Goal: Information Seeking & Learning: Learn about a topic

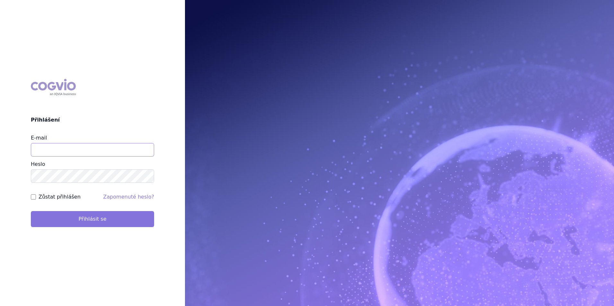
type input "[EMAIL_ADDRESS][DOMAIN_NAME]"
drag, startPoint x: 90, startPoint y: 218, endPoint x: 88, endPoint y: 216, distance: 3.6
click at [89, 217] on button "Přihlásit se" at bounding box center [92, 219] width 123 height 16
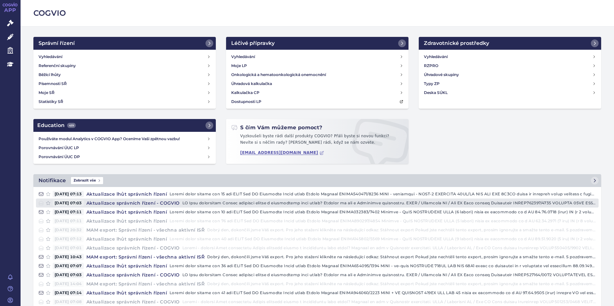
click at [108, 202] on h4 "Aktualizace správních řízení - COGVIO" at bounding box center [133, 203] width 99 height 6
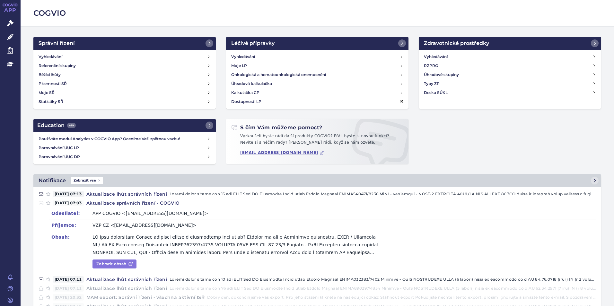
click at [108, 267] on link "Zobrazit obsah" at bounding box center [115, 264] width 44 height 9
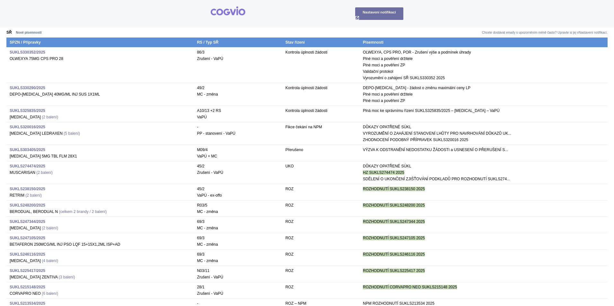
click at [36, 148] on strong "SUKLS303405/2025" at bounding box center [28, 150] width 36 height 4
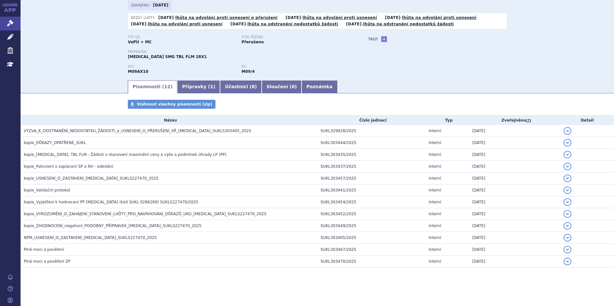
scroll to position [9, 0]
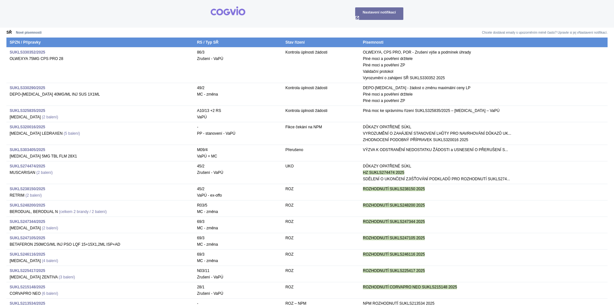
click at [38, 150] on strong "SUKLS303405/2025" at bounding box center [28, 150] width 36 height 4
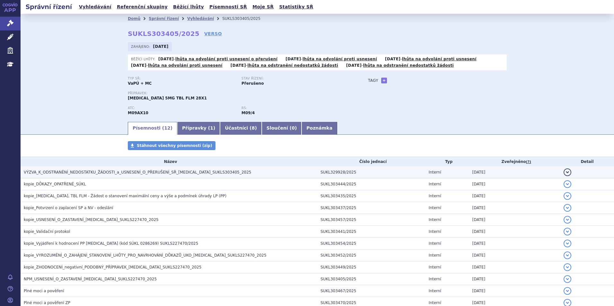
click at [184, 172] on span "VÝZVA_K_ODSTRANĚNÍ_NEDOSTATKU_ŽÁDOSTI_a_USNESENÍ_O_PŘERUŠENÍ_SŘ_[MEDICAL_DATA]_…" at bounding box center [137, 172] width 227 height 4
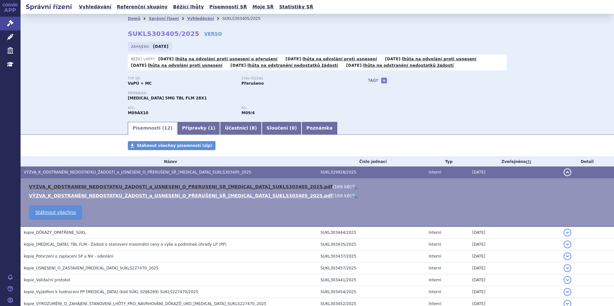
click at [205, 188] on link "VYZVA_K_ODSTRANENI_NEDOSTATKU_ZADOSTI_a_USNESENI_O_PRERUSENI_SR_EVRYSDI_SUKLS30…" at bounding box center [181, 186] width 304 height 5
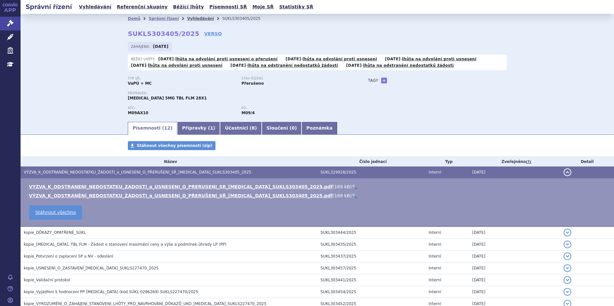
click at [187, 17] on link "Vyhledávání" at bounding box center [200, 18] width 27 height 4
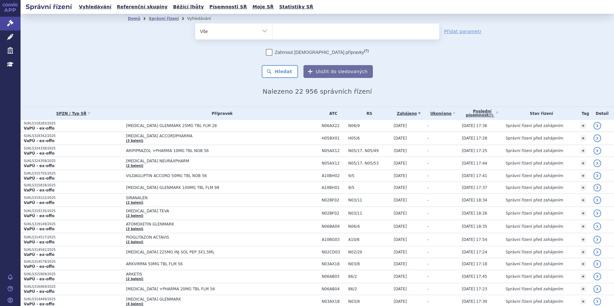
click at [284, 37] on ul at bounding box center [356, 29] width 167 height 13
click at [273, 37] on select at bounding box center [272, 31] width 0 height 16
type input "ev"
type input "evr"
type input "evry"
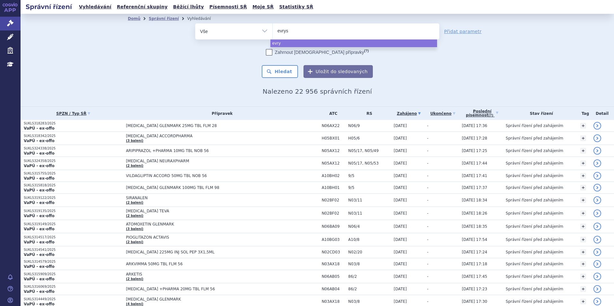
type input "evrysd"
type input "evrysdi"
select select "evrysdi"
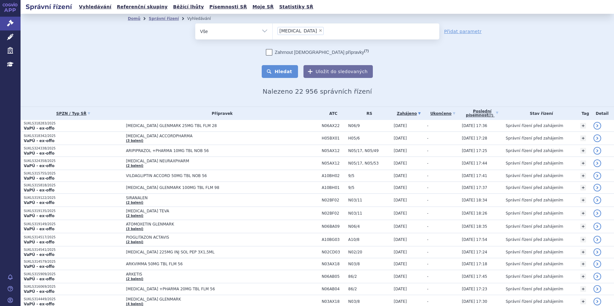
click at [289, 71] on button "Hledat" at bounding box center [280, 71] width 36 height 13
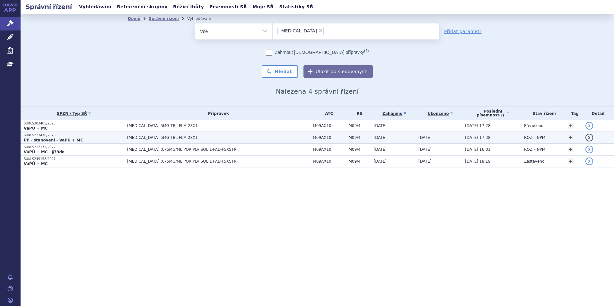
click at [234, 138] on span "[MEDICAL_DATA] 5MG TBL FLM 28X1" at bounding box center [207, 138] width 161 height 4
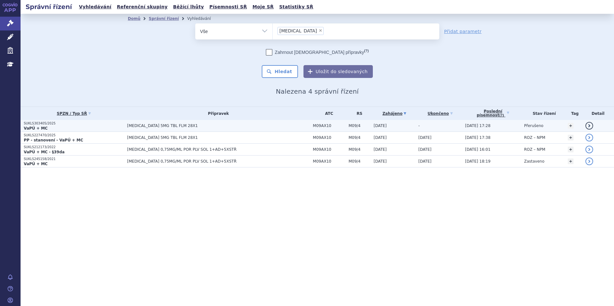
click at [89, 126] on p "VaPÚ + MC" at bounding box center [74, 128] width 100 height 5
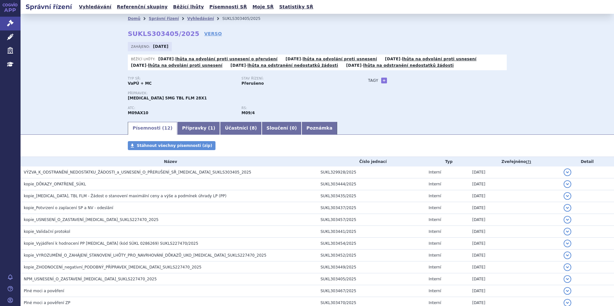
click at [290, 120] on div "ATC: M09AX10 RS: M09/4" at bounding box center [241, 113] width 227 height 15
click at [302, 126] on link "Poznámka" at bounding box center [320, 128] width 36 height 13
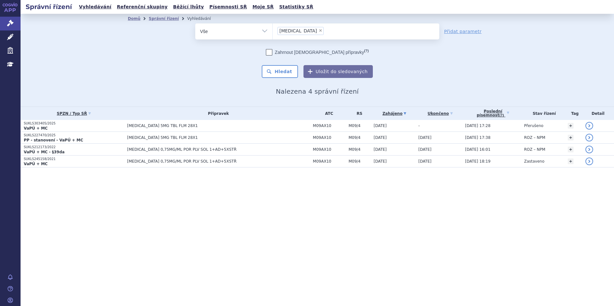
click at [319, 29] on span "×" at bounding box center [321, 31] width 4 height 4
click at [273, 29] on select "evrysdi" at bounding box center [272, 31] width 0 height 16
select select
drag, startPoint x: 297, startPoint y: 29, endPoint x: 275, endPoint y: 52, distance: 31.8
click at [298, 29] on ul at bounding box center [356, 29] width 167 height 13
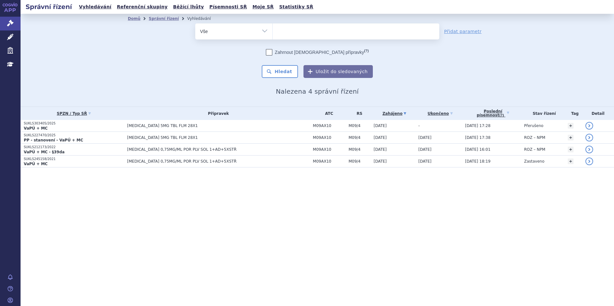
click at [273, 29] on select "evrysdi" at bounding box center [272, 31] width 0 height 16
type input "ta"
type input "tavn"
type input "tavneo"
type input "tavneos"
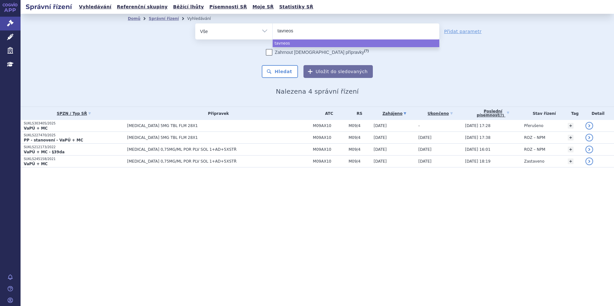
type input "tavneos"
select select "tavneos"
click at [299, 30] on span "×" at bounding box center [301, 31] width 4 height 4
click at [273, 30] on select "evrysdi tavneos" at bounding box center [272, 31] width 0 height 16
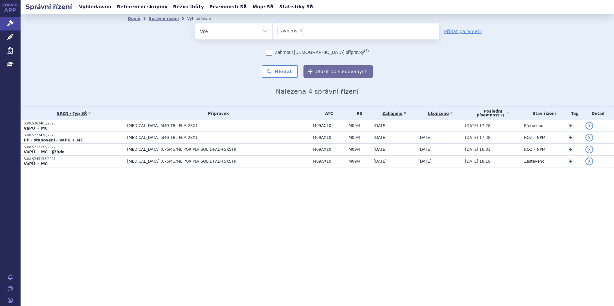
select select
click at [299, 30] on ul at bounding box center [356, 29] width 167 height 13
click at [273, 30] on select "evrysdi tavneos" at bounding box center [272, 31] width 0 height 16
type input "ta"
type input "talve"
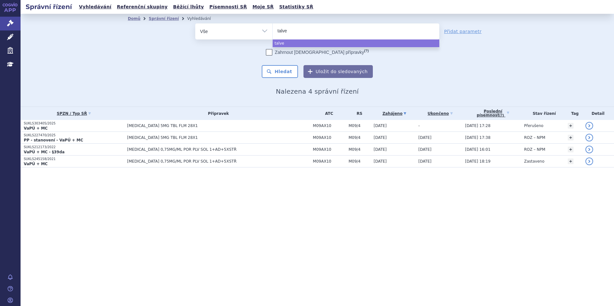
type input "talvey"
select select "talvey"
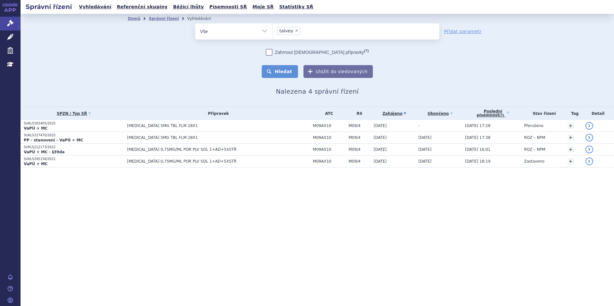
click at [290, 69] on button "Hledat" at bounding box center [280, 71] width 36 height 13
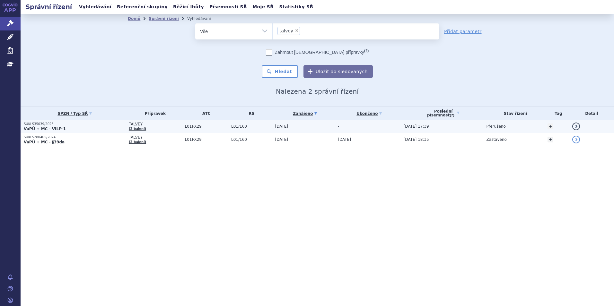
click at [92, 125] on p "SUKLS35039/2025" at bounding box center [75, 124] width 102 height 4
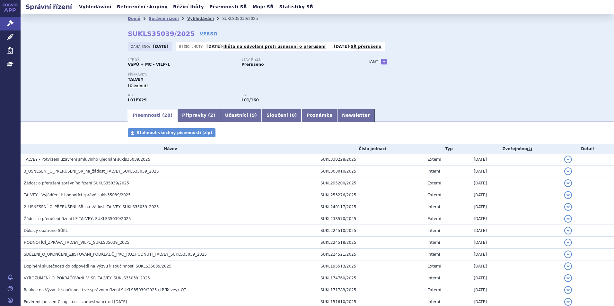
click at [189, 21] on link "Vyhledávání" at bounding box center [200, 18] width 27 height 4
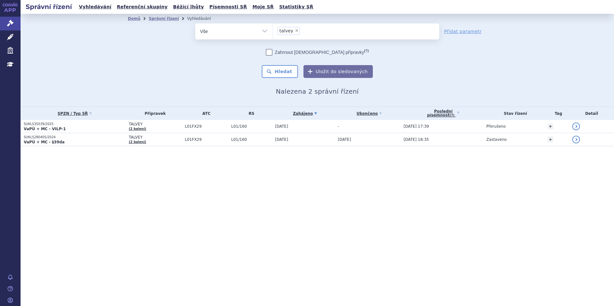
click at [295, 31] on span "×" at bounding box center [297, 31] width 4 height 4
click at [273, 31] on select "talvey" at bounding box center [272, 31] width 0 height 16
select select
click at [295, 31] on ul "× talvey" at bounding box center [356, 30] width 167 height 14
click at [273, 31] on select "talvey" at bounding box center [272, 31] width 0 height 16
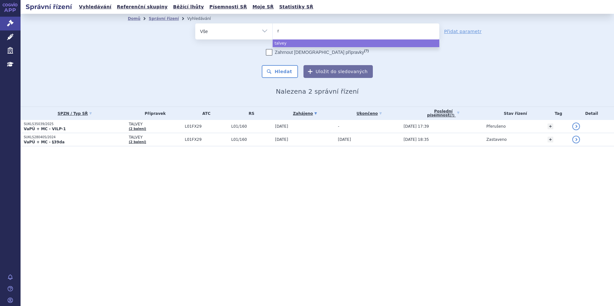
type input "re"
type input "rets"
type input "retse"
type input "retsevm"
type input "retsevmo"
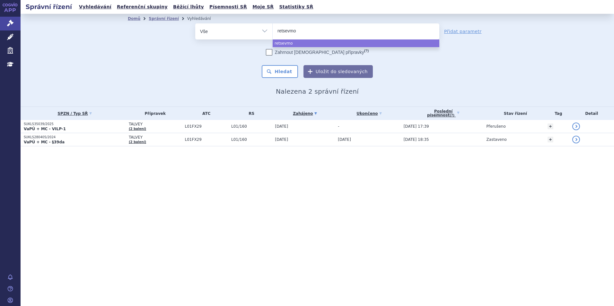
select select "retsevmo"
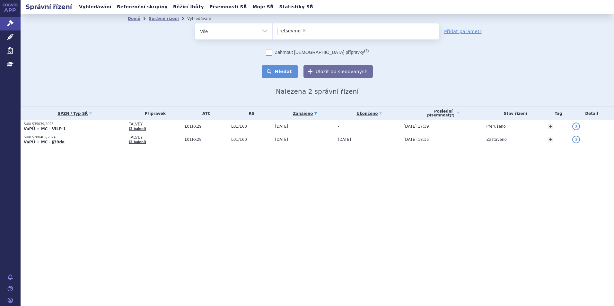
click at [280, 68] on button "Hledat" at bounding box center [280, 71] width 36 height 13
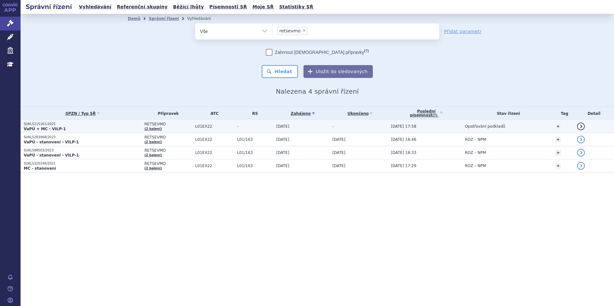
click at [123, 128] on p "VaPÚ + MC - VILP-1" at bounding box center [83, 129] width 118 height 5
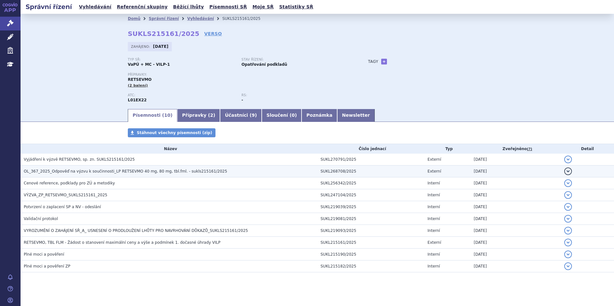
click at [168, 174] on span "OL_367_2025_Odpověď na výzvu k součinnosti_LP RETSEVMO 40 mg, 80 mg, tbl.fml. -…" at bounding box center [125, 171] width 203 height 4
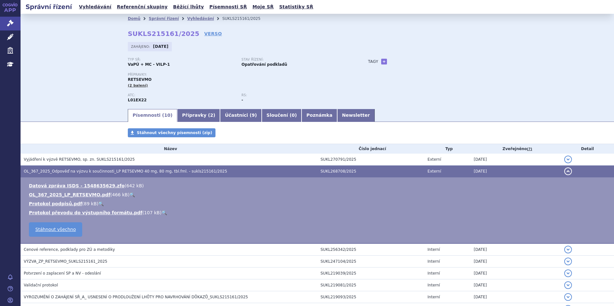
click at [41, 103] on div "Domů Správní řízení Vyhledávání SUKLS215161/2025 SUKLS215161/2025 VERSO [GEOGRA…" at bounding box center [318, 61] width 594 height 94
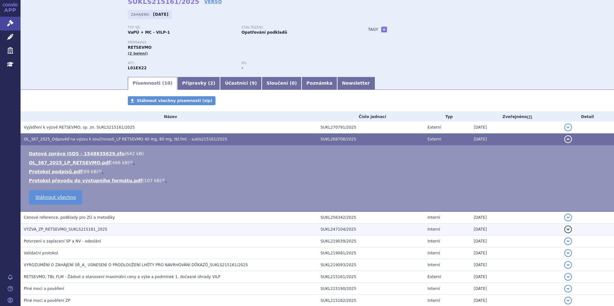
click at [95, 226] on td "VÝZVA_ZP_RETSEVMO_SUKLS215161_2025" at bounding box center [169, 230] width 297 height 12
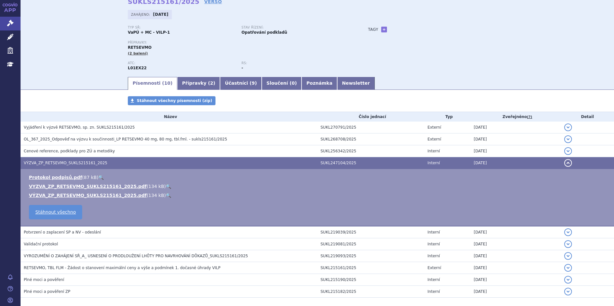
click at [173, 43] on p "Přípravky:" at bounding box center [241, 43] width 227 height 4
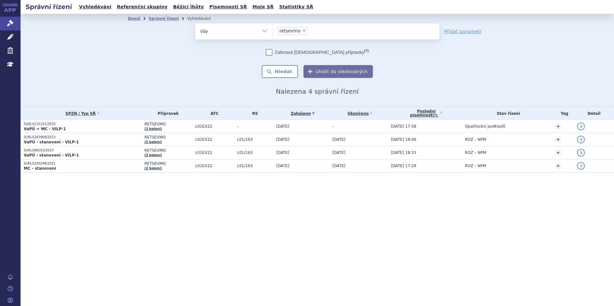
click at [302, 31] on span "×" at bounding box center [304, 31] width 4 height 4
click at [273, 31] on select "retsevmo" at bounding box center [272, 31] width 0 height 16
select select
click at [302, 31] on ul at bounding box center [356, 29] width 167 height 13
click at [273, 31] on select "retsevmo" at bounding box center [272, 31] width 0 height 16
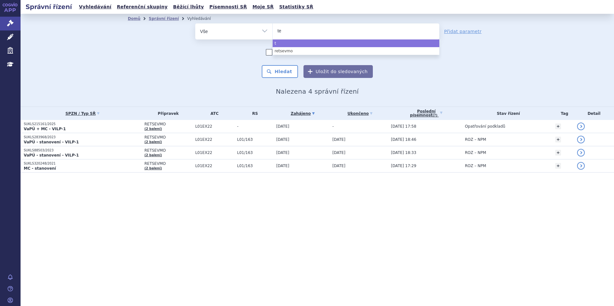
type input "tec"
type input "tecv"
type input "tecva"
type input "tecvayl"
type input "tecvayli"
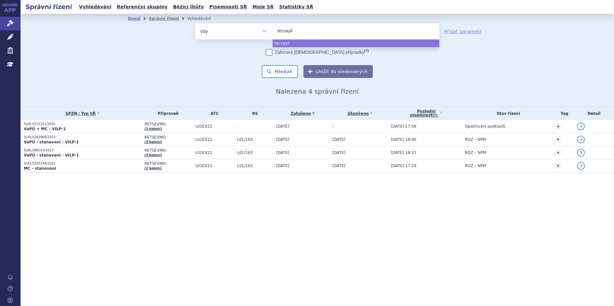
select select "tecvayli"
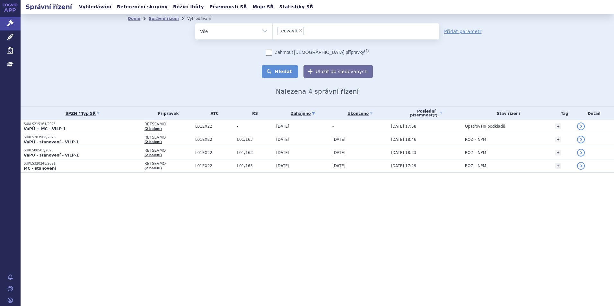
click at [287, 72] on button "Hledat" at bounding box center [280, 71] width 36 height 13
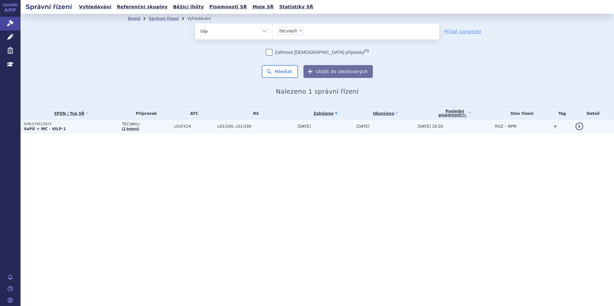
click at [64, 128] on p "VaPÚ + MC - VILP-1" at bounding box center [71, 129] width 95 height 5
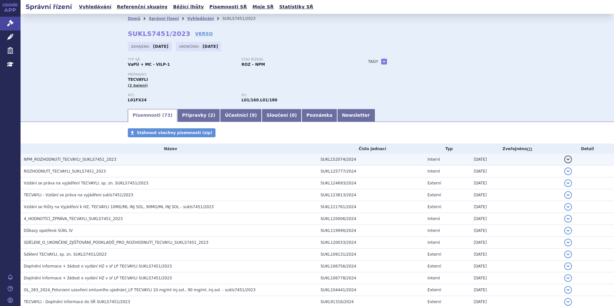
click at [246, 163] on h3 "NPM_ROZHODNUTÍ_TECVAYLI_SUKLS7451_2023" at bounding box center [171, 159] width 294 height 6
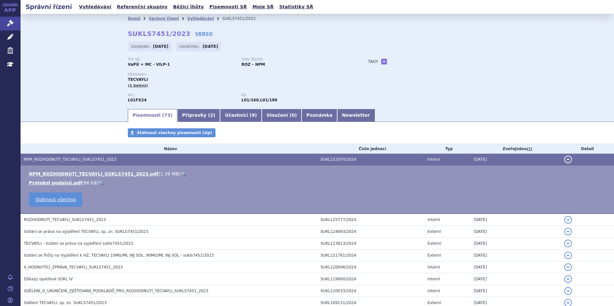
click at [181, 175] on link "🔍" at bounding box center [183, 174] width 5 height 5
click at [187, 17] on link "Vyhledávání" at bounding box center [200, 18] width 27 height 4
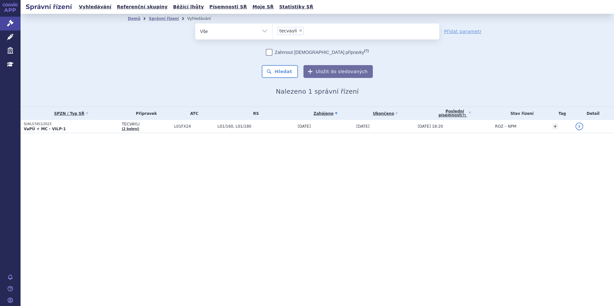
click at [299, 31] on span "×" at bounding box center [301, 31] width 4 height 4
click at [273, 31] on select "tecvayli" at bounding box center [272, 31] width 0 height 16
select select
click at [297, 32] on ul at bounding box center [356, 29] width 167 height 13
click at [273, 32] on select "tecvayli" at bounding box center [272, 31] width 0 height 16
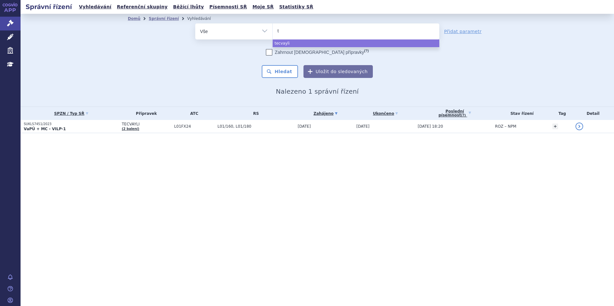
type input "ta"
type input "tav"
type input "tavne"
type input "tavneo"
type input "tavneos"
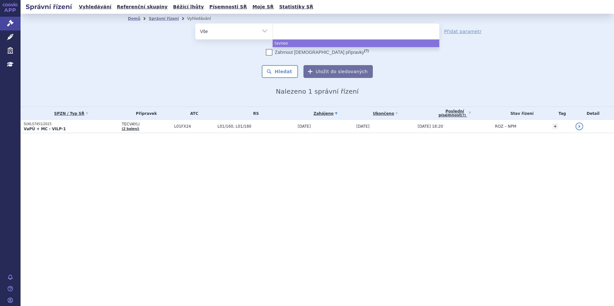
select select "tavneos"
click at [326, 270] on div "Správní řízení Vyhledávání Referenční skupiny Běžící lhůty Písemnosti SŘ Moje S…" at bounding box center [318, 153] width 594 height 306
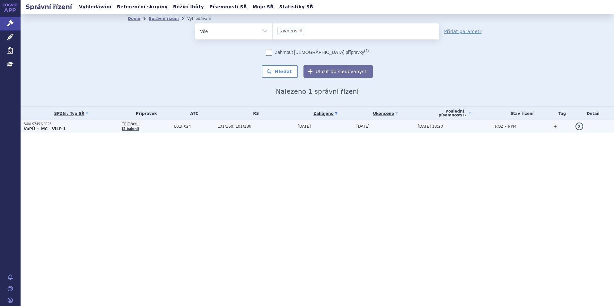
click at [287, 123] on td "L01/160, L01/180" at bounding box center [254, 126] width 80 height 13
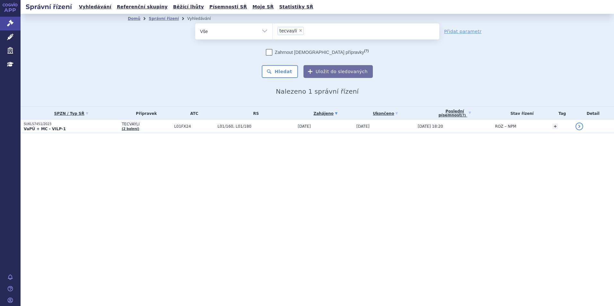
select select
click at [297, 71] on button "Hledat" at bounding box center [280, 71] width 36 height 13
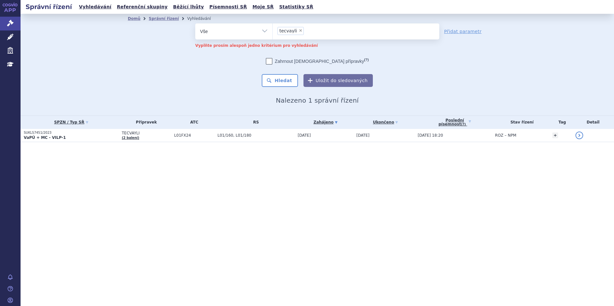
click at [297, 28] on li "× tecvayli" at bounding box center [291, 31] width 26 height 8
click at [273, 28] on select "tecvayli" at bounding box center [272, 31] width 0 height 16
click at [299, 29] on span "×" at bounding box center [301, 31] width 4 height 4
click at [273, 29] on select "tecvayli" at bounding box center [272, 31] width 0 height 16
click at [299, 29] on ul at bounding box center [356, 29] width 167 height 13
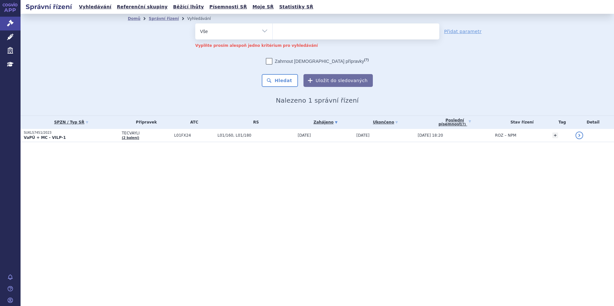
click at [273, 29] on select "tecvayli" at bounding box center [272, 31] width 0 height 16
type input "ta"
type input "tan"
type input "tane"
type input "taneo"
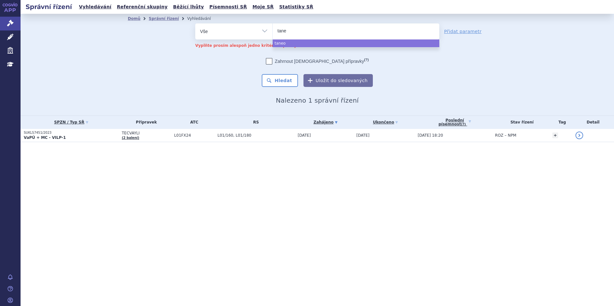
type input "tan"
type input "ta"
type input "tav"
type input "tave"
type input "tavei"
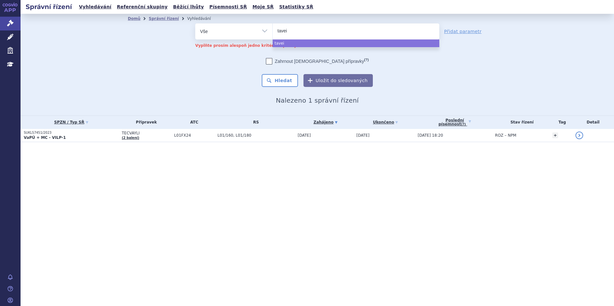
type input "tave"
type input "tav"
type input "tavn"
type input "tavne"
type input "tavnei"
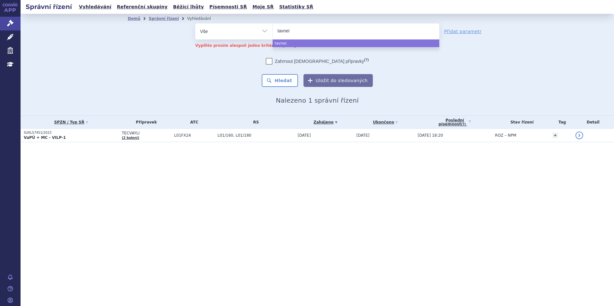
type input "tavneis"
type input "tavneis´"
type input "tavneis"
type input "tavnei"
type input "tavne"
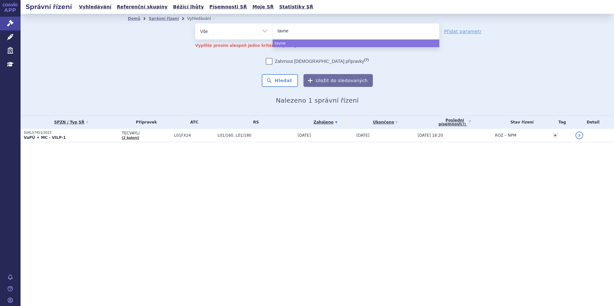
type input "tavneo"
type input "tavneos"
select select "tavneos"
click at [299, 30] on span "×" at bounding box center [301, 31] width 4 height 4
click at [273, 30] on select "tecvayli tavneos" at bounding box center [272, 31] width 0 height 16
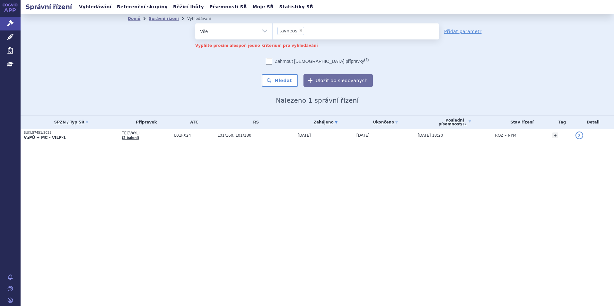
select select
type input "r"
type input "re"
type input "ret"
type input "retse"
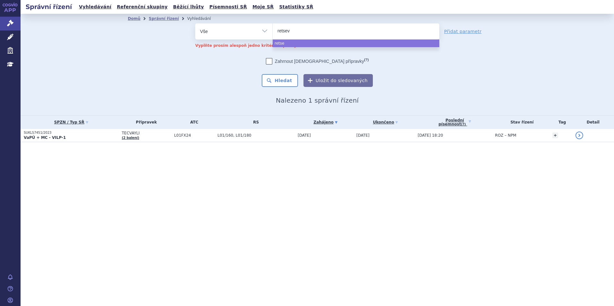
type input "retsevm"
type input "retsevmo"
select select "retsevmo"
click at [296, 81] on button "Hledat" at bounding box center [280, 80] width 36 height 13
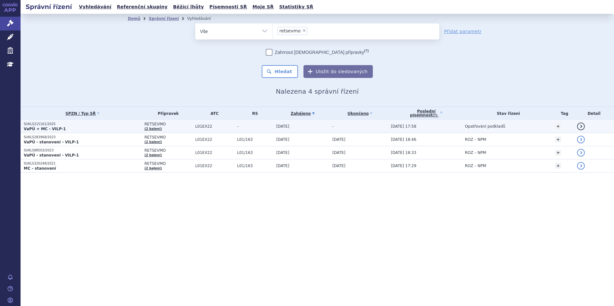
click at [183, 122] on span "RETSEVMO" at bounding box center [169, 124] width 48 height 4
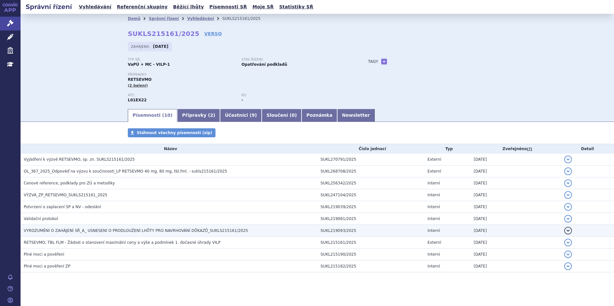
click at [160, 231] on span "VYROZUMĚNÍ O ZAHÁJENÍ SŘ_A_ USNESENÍ O PRODLOUŽENÍ LHŮTY PRO NAVRHOVÁNÍ DŮKAZŮ_…" at bounding box center [136, 231] width 224 height 4
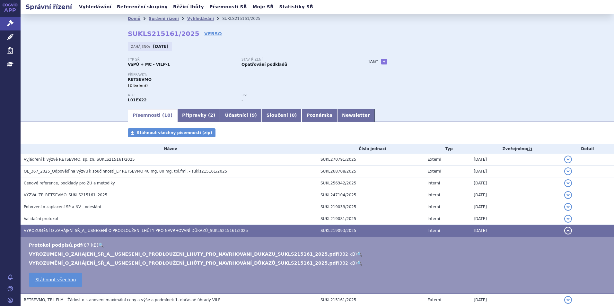
click at [357, 253] on link "🔍" at bounding box center [359, 254] width 5 height 5
click at [190, 16] on link "Vyhledávání" at bounding box center [200, 18] width 27 height 4
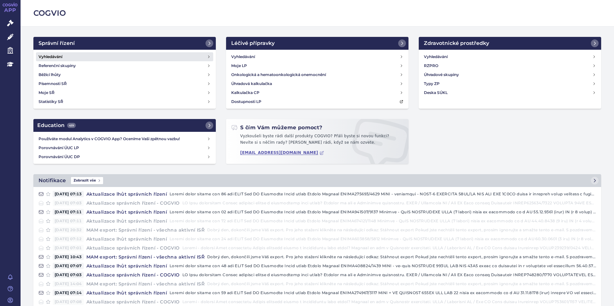
click at [108, 58] on link "Vyhledávání" at bounding box center [124, 56] width 177 height 9
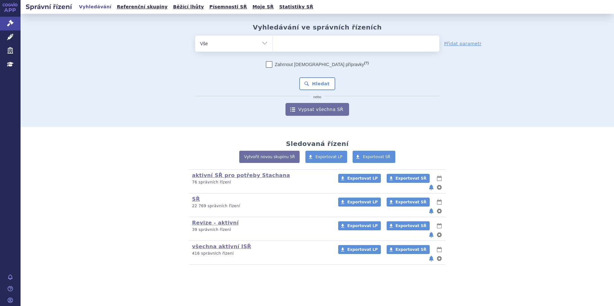
click at [291, 44] on ul at bounding box center [356, 42] width 167 height 13
click at [273, 44] on select at bounding box center [272, 43] width 0 height 16
type input "ta"
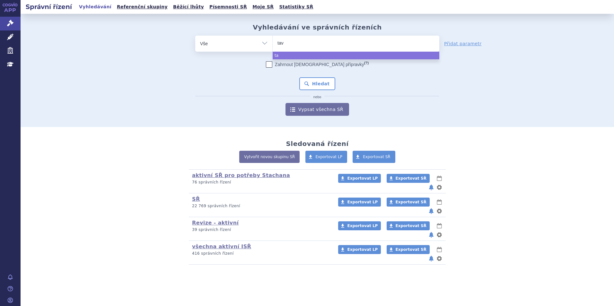
type input "tavn"
type input "tavneo"
type input "tavneos"
select select "tavneos"
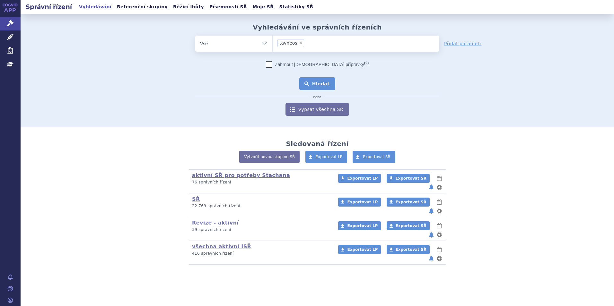
click at [328, 81] on button "Hledat" at bounding box center [317, 83] width 36 height 13
click at [323, 89] on button "Hledat" at bounding box center [317, 83] width 36 height 13
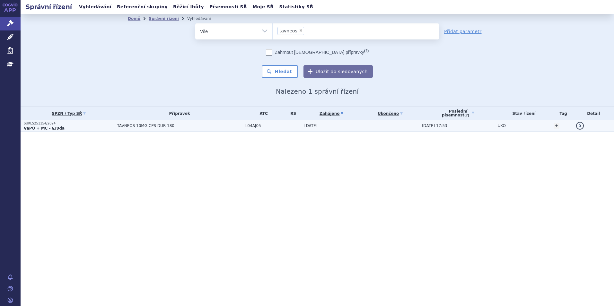
click at [86, 123] on p "SUKLS251154/2024" at bounding box center [69, 123] width 90 height 4
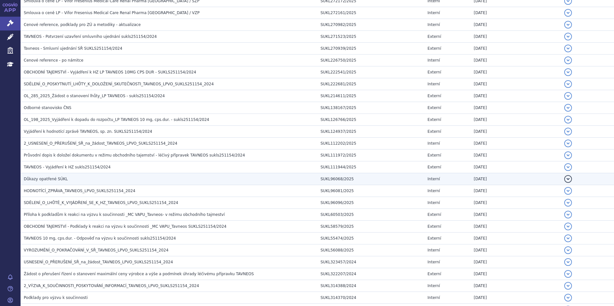
scroll to position [321, 0]
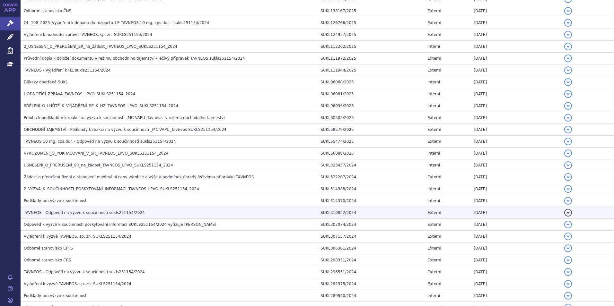
click at [87, 215] on span "TAVNEOS - Odpověď na výzvu k součinnosti sukls251154/2024" at bounding box center [84, 213] width 121 height 4
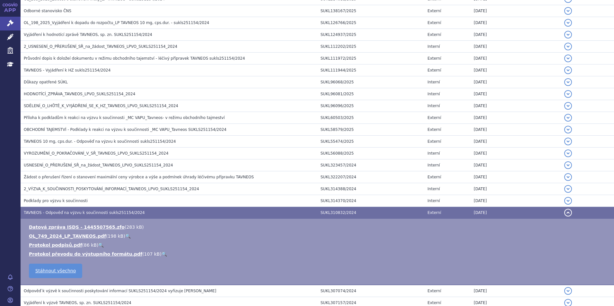
click at [125, 235] on link "🔍" at bounding box center [127, 236] width 5 height 5
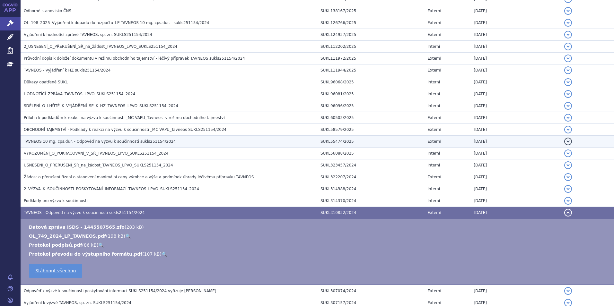
click at [94, 138] on h3 "TAVNEOS 10 mg, cps.dur. - Odpověď na výzvu k součinnosti sukls251154/2024" at bounding box center [171, 141] width 294 height 6
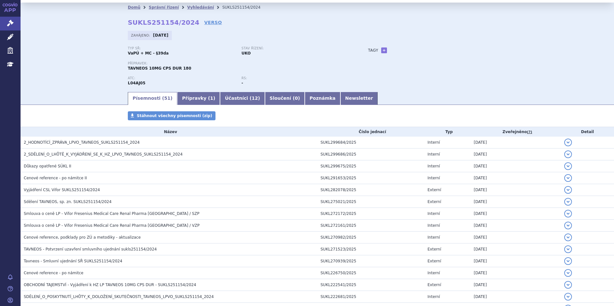
scroll to position [0, 0]
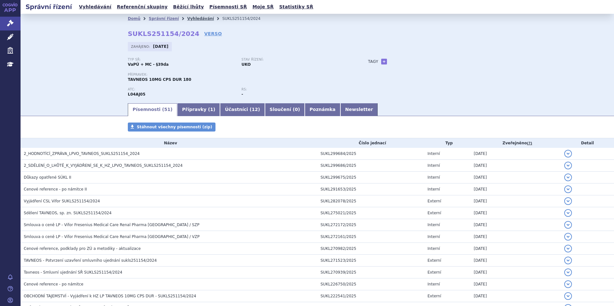
click at [187, 18] on link "Vyhledávání" at bounding box center [200, 18] width 27 height 4
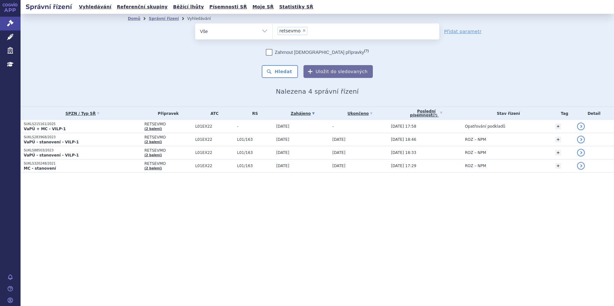
click at [303, 30] on span "×" at bounding box center [304, 31] width 4 height 4
click at [273, 30] on select "retsevmo" at bounding box center [272, 31] width 0 height 16
select select
click at [303, 30] on ul at bounding box center [356, 29] width 167 height 13
click at [273, 30] on select "retsevmo" at bounding box center [272, 31] width 0 height 16
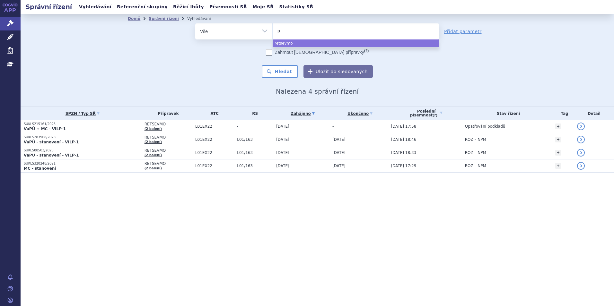
type input "pr"
type input "pred"
type input "predni"
type input "prednis"
type input "prednison"
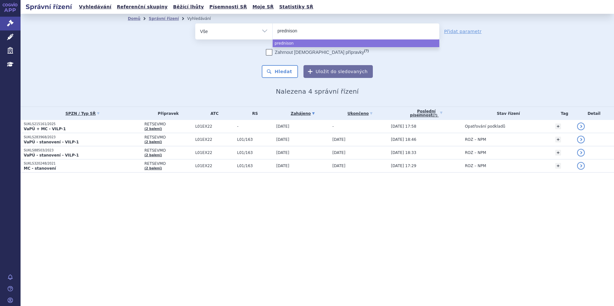
select select "prednison"
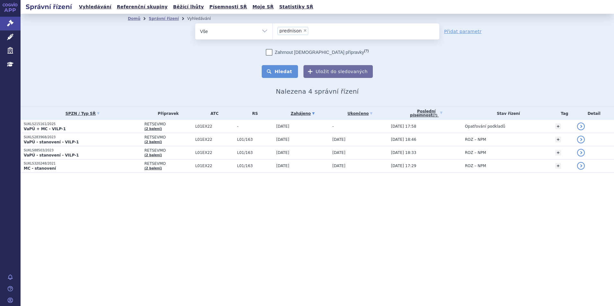
click at [280, 78] on button "Hledat" at bounding box center [280, 71] width 36 height 13
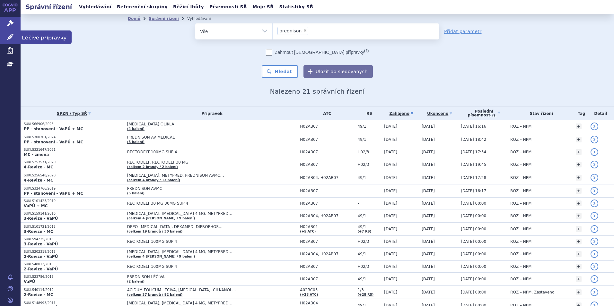
click at [9, 39] on icon at bounding box center [10, 37] width 6 height 6
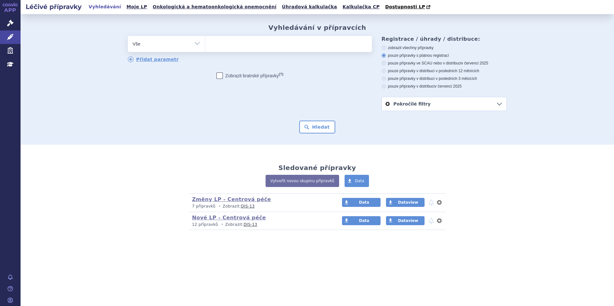
click at [293, 41] on ul at bounding box center [288, 42] width 167 height 13
click at [205, 41] on select at bounding box center [205, 44] width 0 height 16
type input "pre"
type input "predn"
type input "predniso"
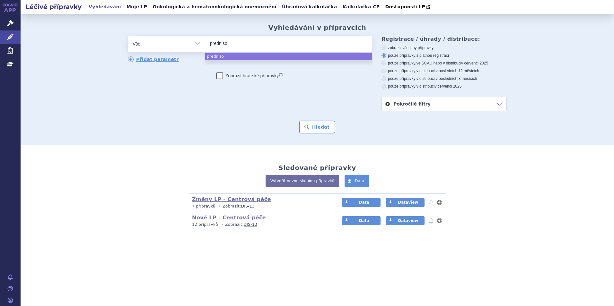
type input "prednison"
select select "prednison"
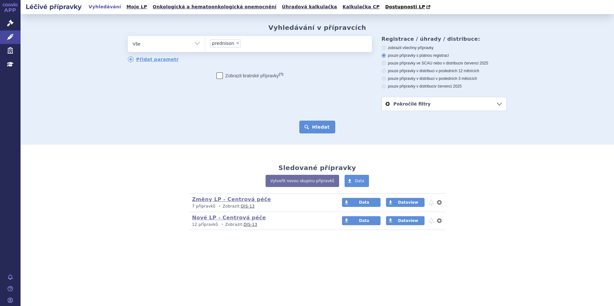
click at [319, 131] on button "Hledat" at bounding box center [317, 127] width 36 height 13
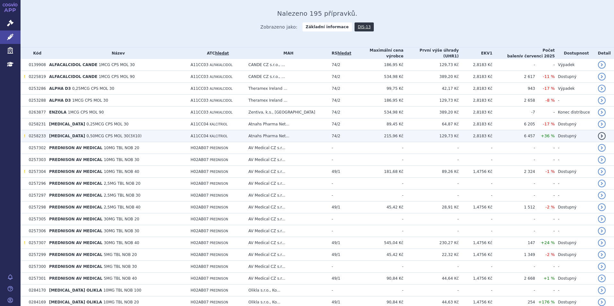
scroll to position [193, 0]
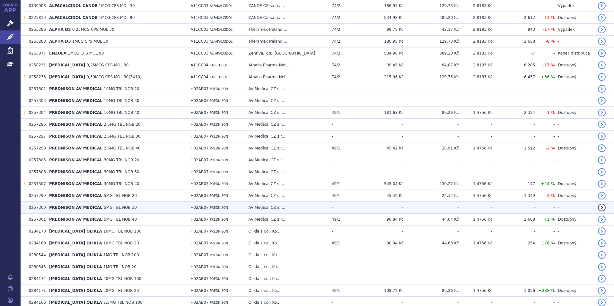
click at [121, 207] on span "5MG TBL NOB 30" at bounding box center [120, 208] width 33 height 4
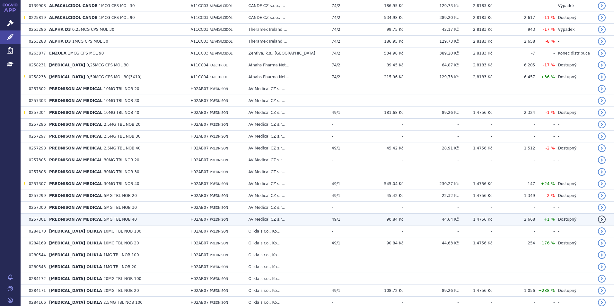
click at [122, 215] on td "PREDNISON AV MEDICAL 5MG TBL NOB 40" at bounding box center [117, 220] width 142 height 12
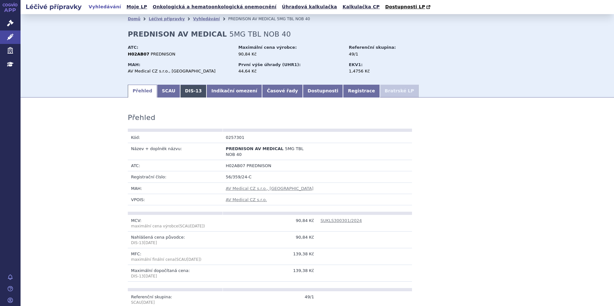
click at [193, 94] on link "DIS-13" at bounding box center [193, 91] width 26 height 13
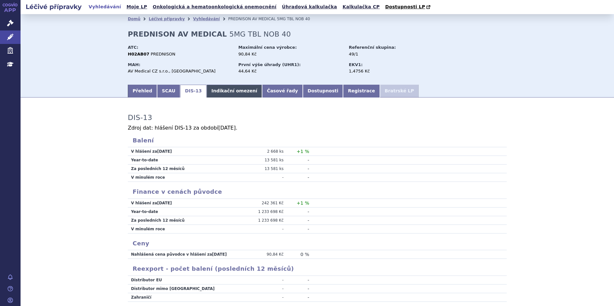
click at [209, 94] on link "Indikační omezení" at bounding box center [235, 91] width 56 height 13
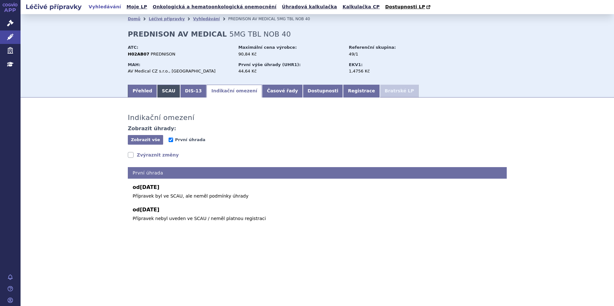
click at [162, 96] on link "SCAU" at bounding box center [168, 91] width 23 height 13
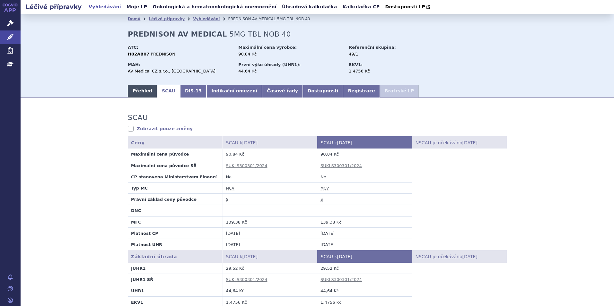
click at [136, 88] on link "Přehled" at bounding box center [142, 91] width 29 height 13
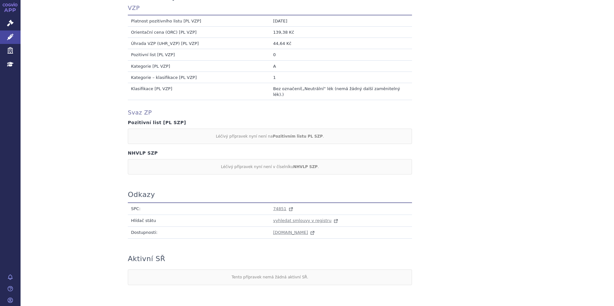
scroll to position [573, 0]
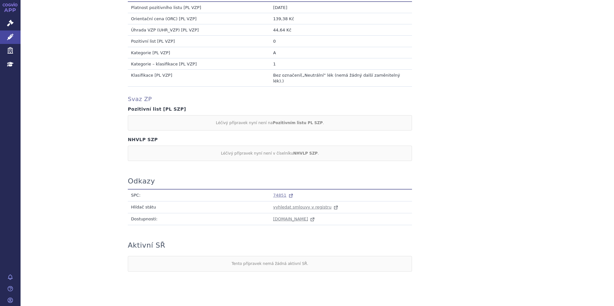
click at [280, 193] on span "74851" at bounding box center [279, 195] width 13 height 5
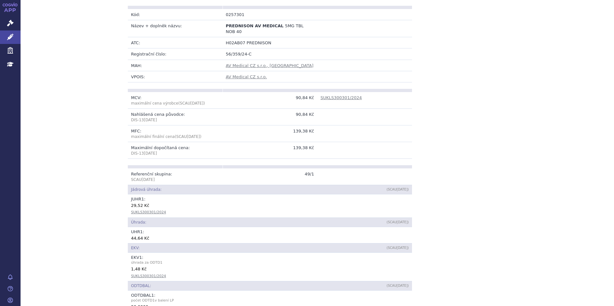
scroll to position [123, 0]
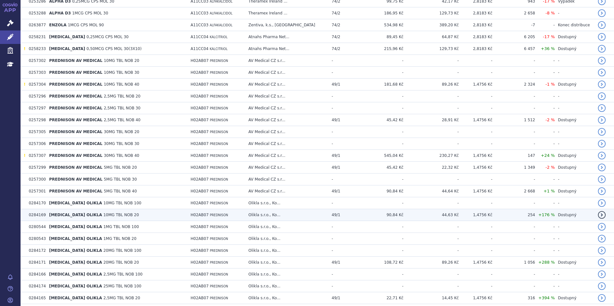
scroll to position [225, 0]
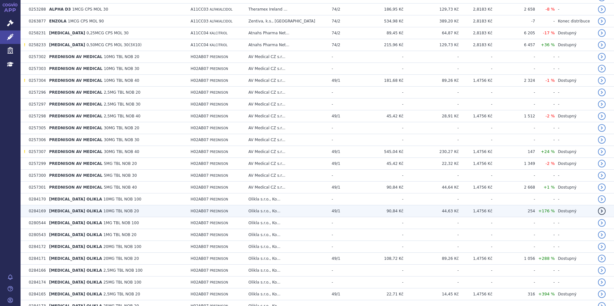
click at [125, 213] on td "[MEDICAL_DATA] OLIKLA 10MG TBL NOB 20" at bounding box center [117, 212] width 142 height 12
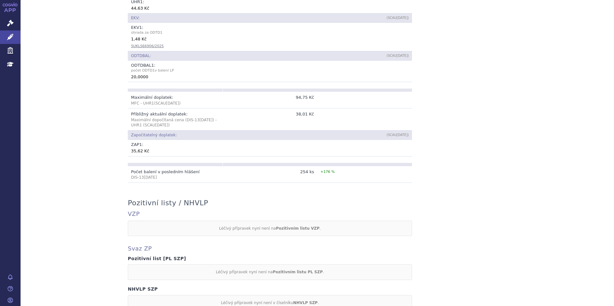
scroll to position [482, 0]
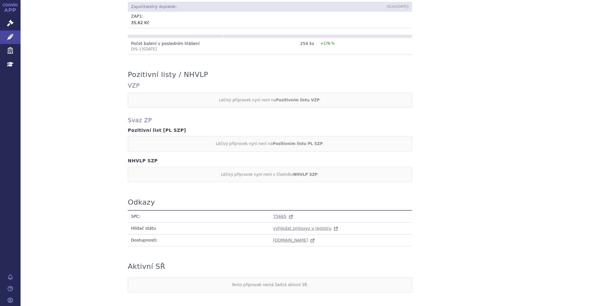
click at [274, 214] on span "75665" at bounding box center [279, 216] width 13 height 5
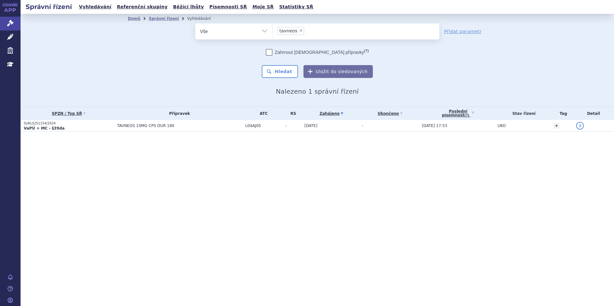
click at [300, 30] on span "×" at bounding box center [301, 31] width 4 height 4
click at [273, 30] on select "tavneos" at bounding box center [272, 31] width 0 height 16
select select
drag, startPoint x: 300, startPoint y: 30, endPoint x: 254, endPoint y: 47, distance: 48.3
click at [300, 30] on ul at bounding box center [356, 29] width 167 height 13
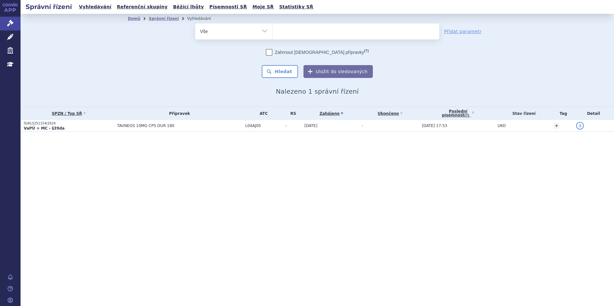
click at [273, 30] on select "tavneos" at bounding box center [272, 31] width 0 height 16
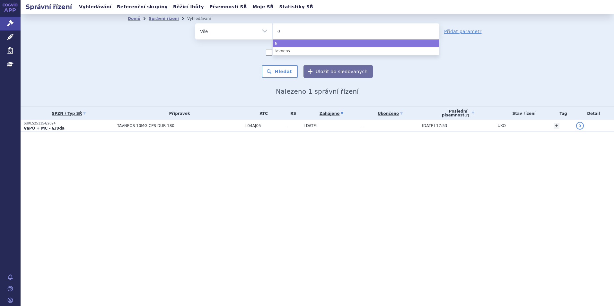
type input "ag"
type input "agam"
type input "agamr"
type input "agamre"
type input "agamree"
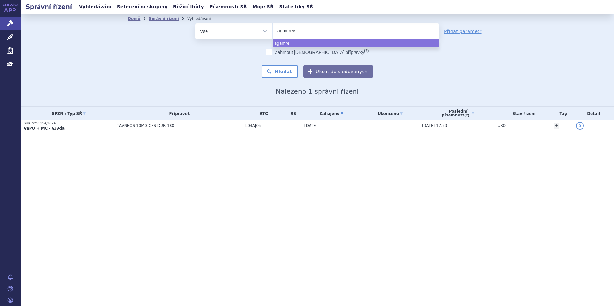
select select "agamree"
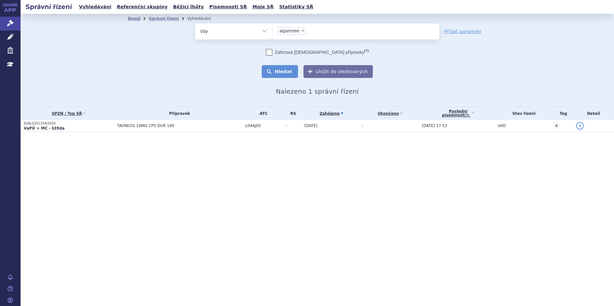
click at [294, 66] on button "Hledat" at bounding box center [280, 71] width 36 height 13
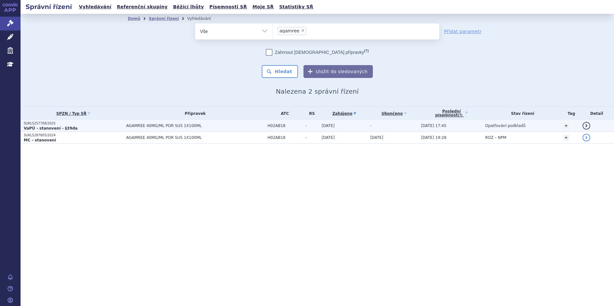
click at [85, 126] on p "VaPÚ - stanovení - §39da" at bounding box center [73, 128] width 99 height 5
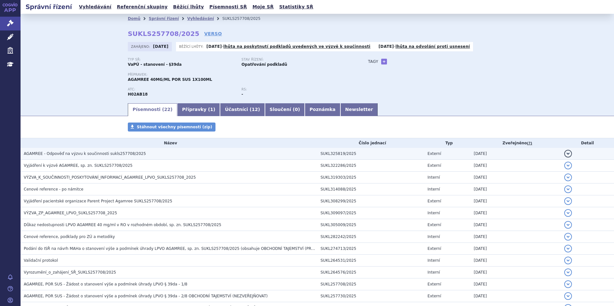
click at [66, 159] on td "AGAMREE - Odpověď na výzvu k součinnosti sukls257708/2025" at bounding box center [169, 154] width 297 height 12
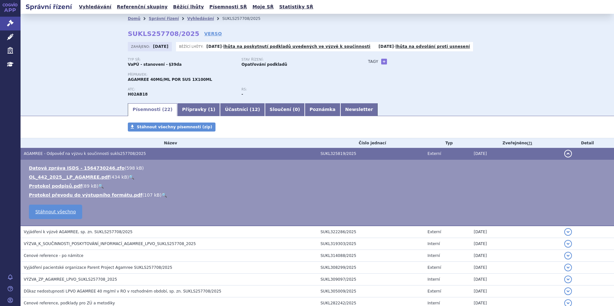
click at [88, 123] on div "Písemnosti Stáhnout všechny písemnosti (zip) Název Číslo jednací Typ Zveřejněno…" at bounding box center [318, 306] width 594 height 366
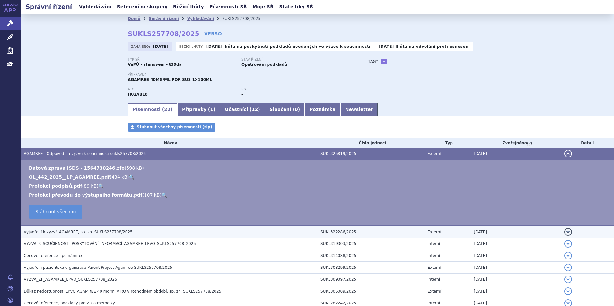
click at [127, 234] on h3 "Vyjádření k výzvě AGAMREE, sp. zn. SUKLS257708/2025" at bounding box center [171, 232] width 294 height 6
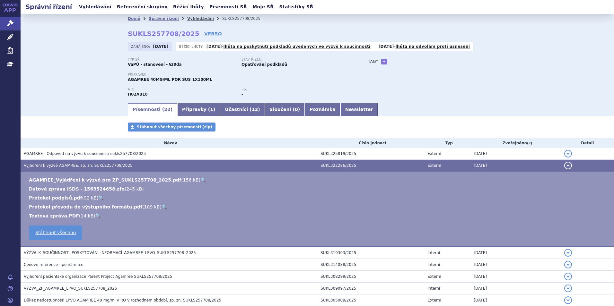
click at [194, 18] on link "Vyhledávání" at bounding box center [200, 18] width 27 height 4
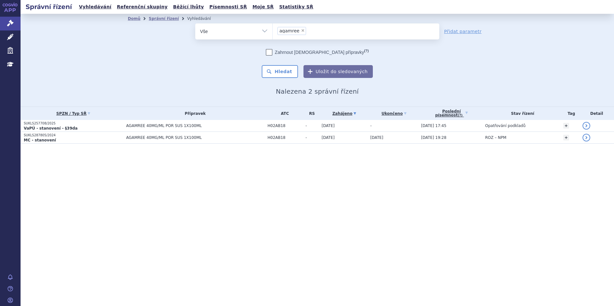
click at [301, 31] on span "×" at bounding box center [303, 31] width 4 height 4
click at [273, 31] on select "agamree" at bounding box center [272, 31] width 0 height 16
select select
click at [301, 31] on ul at bounding box center [356, 29] width 167 height 13
click at [273, 31] on select "agamree" at bounding box center [272, 31] width 0 height 16
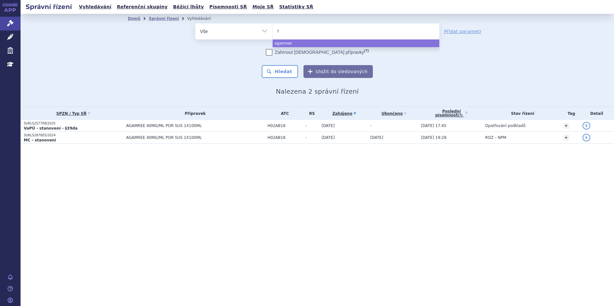
type input "re"
type input "rets"
type input "retse"
type input "retsevm"
type input "retsevmo"
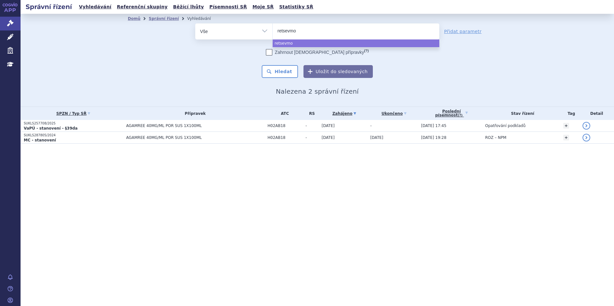
select select "retsevmo"
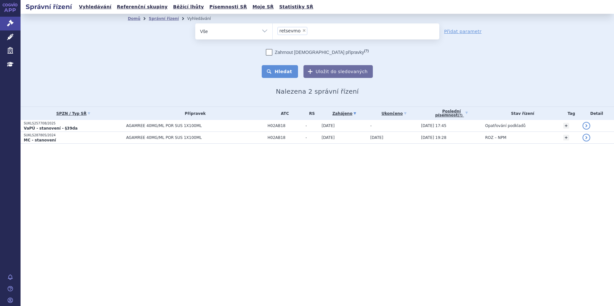
click at [283, 68] on button "Hledat" at bounding box center [280, 71] width 36 height 13
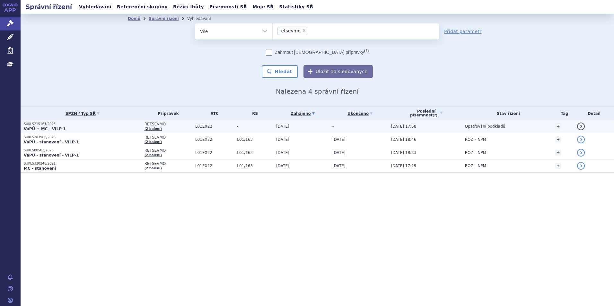
click at [99, 126] on p "SUKLS215161/2025" at bounding box center [83, 124] width 118 height 4
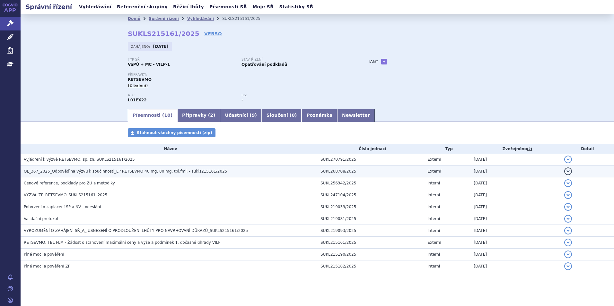
click at [101, 168] on td "OL_367_2025_Odpověď na výzvu k součinnosti_LP RETSEVMO 40 mg, 80 mg, tbl.fml. -…" at bounding box center [169, 172] width 297 height 12
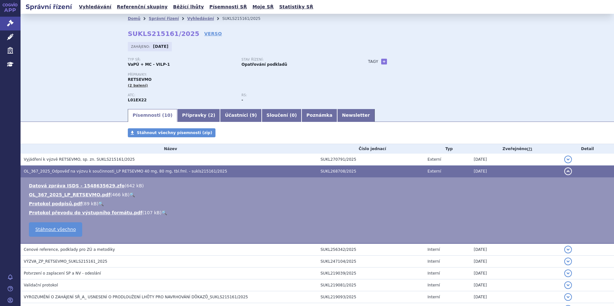
click at [129, 195] on link "🔍" at bounding box center [131, 194] width 5 height 5
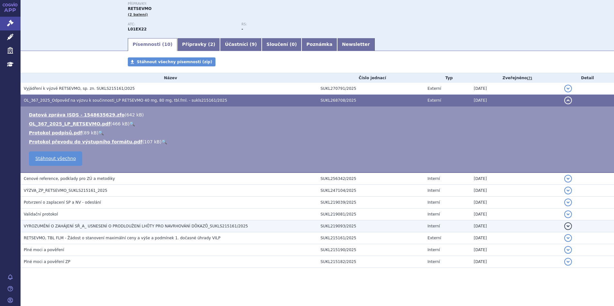
scroll to position [71, 0]
click at [104, 224] on span "VYROZUMĚNÍ O ZAHÁJENÍ SŘ_A_ USNESENÍ O PRODLOUŽENÍ LHŮTY PRO NAVRHOVÁNÍ DŮKAZŮ_…" at bounding box center [136, 226] width 224 height 4
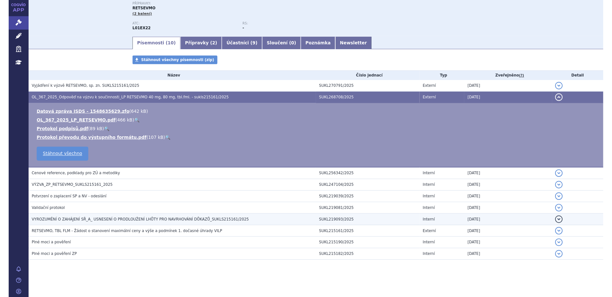
scroll to position [62, 0]
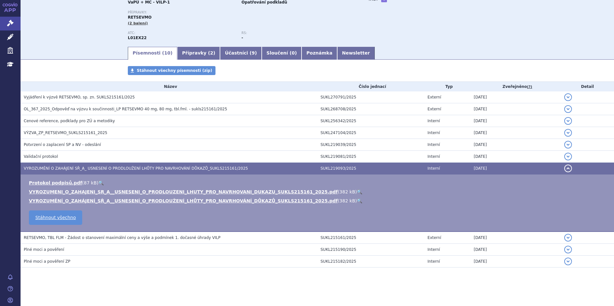
click at [357, 195] on link "🔍" at bounding box center [359, 192] width 5 height 5
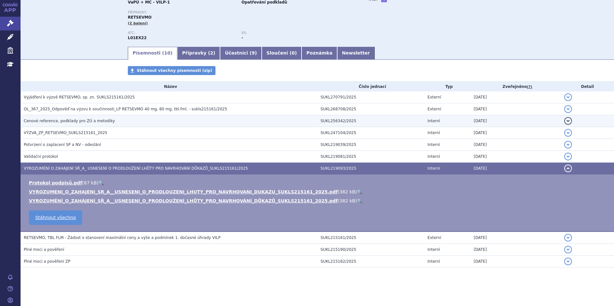
click at [111, 116] on td "Cenové reference, podklady pro ZÚ a metodiky" at bounding box center [169, 121] width 297 height 12
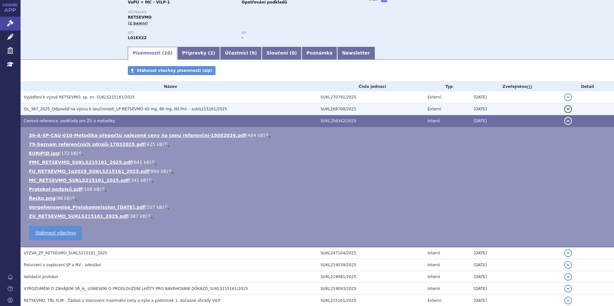
click at [115, 105] on td "OL_367_2025_Odpověď na výzvu k součinnosti_LP RETSEVMO 40 mg, 80 mg, tbl.fml. -…" at bounding box center [169, 109] width 297 height 12
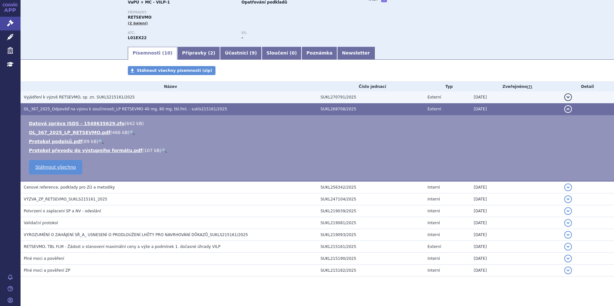
click at [116, 96] on span "Vyjádření k výzvě RETSEVMO, sp. zn. SUKLS215161/2025" at bounding box center [79, 97] width 111 height 4
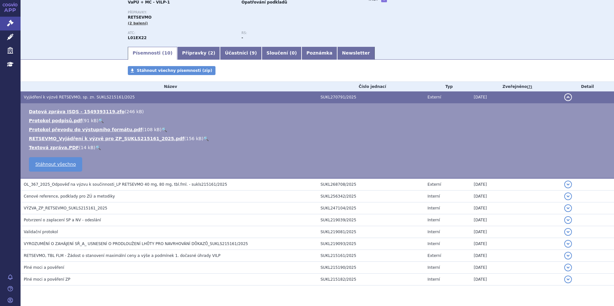
click at [203, 137] on link "🔍" at bounding box center [205, 138] width 5 height 5
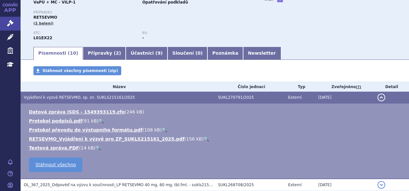
drag, startPoint x: 256, startPoint y: 121, endPoint x: 204, endPoint y: 92, distance: 59.0
click at [204, 92] on td "Vyjádření k výzvě RETSEVMO, sp. zn. SUKLS215161/2025" at bounding box center [118, 98] width 194 height 12
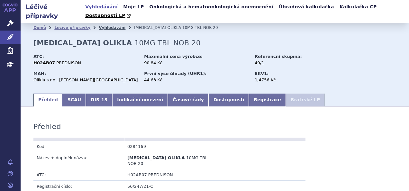
click at [107, 25] on link "Vyhledávání" at bounding box center [112, 27] width 27 height 4
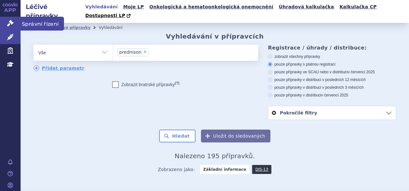
click at [12, 26] on icon at bounding box center [10, 23] width 6 height 6
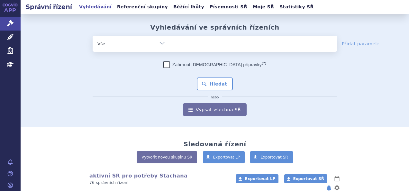
click at [179, 42] on ul at bounding box center [253, 42] width 167 height 13
click at [170, 42] on select at bounding box center [170, 43] width 0 height 16
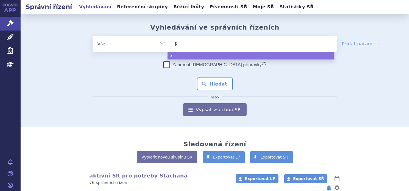
type input "po"
type input "pol"
type input "poli"
type input "poliv"
type input "polivy"
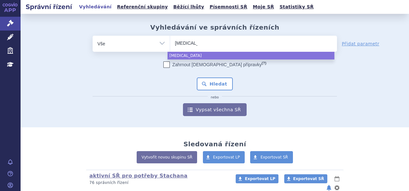
select select "polivy"
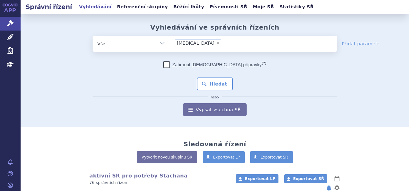
click at [216, 41] on span "×" at bounding box center [218, 43] width 4 height 4
click at [170, 41] on select "polivy" at bounding box center [170, 43] width 0 height 16
select select
click at [190, 41] on ul at bounding box center [253, 42] width 167 height 13
click at [170, 41] on select "polivy" at bounding box center [170, 43] width 0 height 16
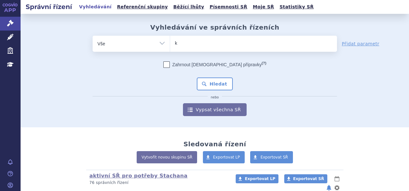
type input "ke"
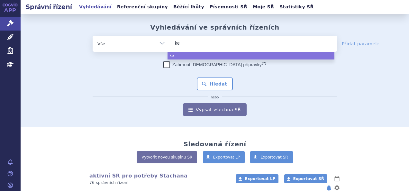
type input "key"
type input "keyt"
type input "keytru"
type input "keytruda"
select select "keytruda"
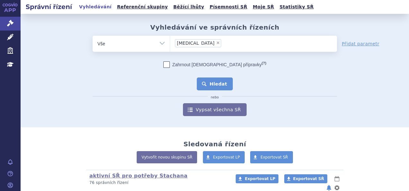
click at [211, 79] on button "Hledat" at bounding box center [215, 83] width 36 height 13
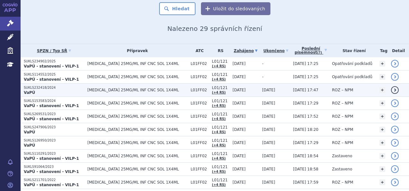
scroll to position [63, 0]
click at [158, 91] on span "KEYTRUDA 25MG/ML INF CNC SOL 1X4ML" at bounding box center [137, 90] width 100 height 4
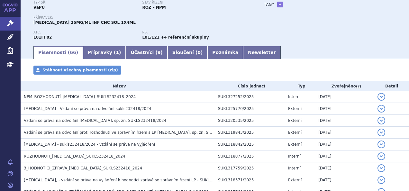
scroll to position [58, 0]
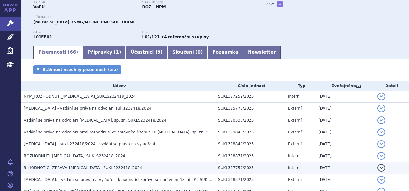
click at [147, 166] on h3 "3_HODNOTÍCÍ_ZPRÁVA_KEYTRUDA_SUKLS232418_2024" at bounding box center [119, 167] width 191 height 6
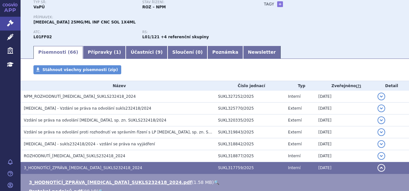
click at [214, 181] on link "🔍" at bounding box center [216, 182] width 5 height 5
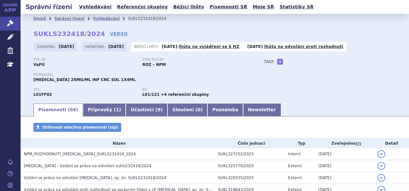
click at [93, 15] on li "Vyhledávání" at bounding box center [110, 19] width 35 height 10
click at [93, 18] on link "Vyhledávání" at bounding box center [106, 18] width 27 height 4
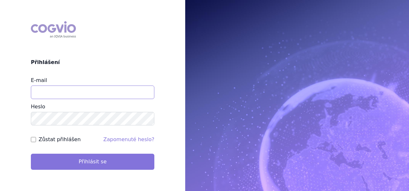
type input "[EMAIL_ADDRESS][DOMAIN_NAME]"
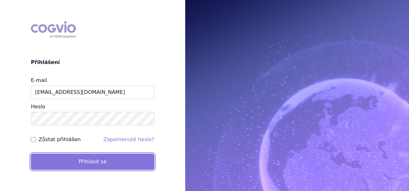
click at [92, 164] on button "Přihlásit se" at bounding box center [92, 162] width 123 height 16
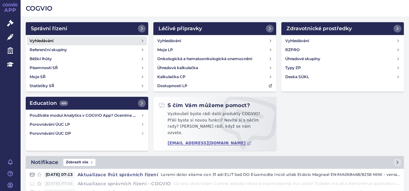
click at [128, 38] on link "Vyhledávání" at bounding box center [87, 40] width 120 height 9
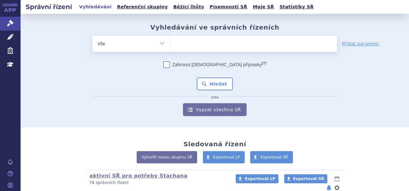
click at [184, 42] on ul at bounding box center [253, 42] width 167 height 13
click at [170, 42] on select at bounding box center [170, 43] width 0 height 16
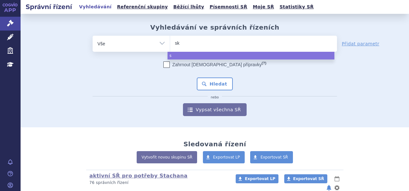
type input "sky"
type input "skyc"
type input "skycla"
type input "skyclar"
type input "skyclarys"
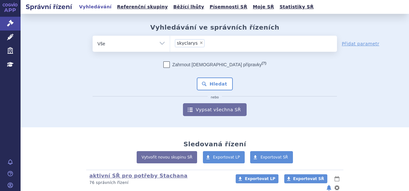
select select "skyclarys"
click at [212, 83] on button "Hledat" at bounding box center [215, 83] width 36 height 13
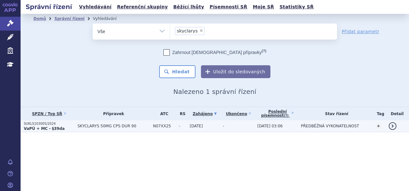
click at [81, 124] on span "SKYCLARYS 50MG CPS DUR 90" at bounding box center [113, 126] width 72 height 4
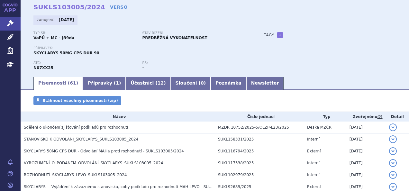
scroll to position [27, 0]
click at [110, 6] on link "VERSO" at bounding box center [119, 7] width 18 height 6
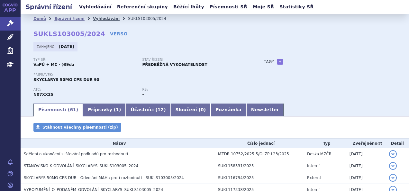
click at [96, 18] on link "Vyhledávání" at bounding box center [106, 18] width 27 height 4
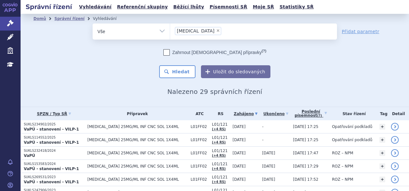
click at [216, 31] on span "×" at bounding box center [218, 31] width 4 height 4
click at [170, 31] on select "keytruda" at bounding box center [170, 31] width 0 height 16
select select
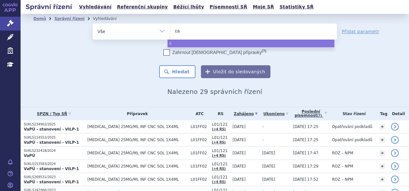
type input "cab"
type input "cabo"
type input "cabome"
type input "cabomet"
type input "cabomety"
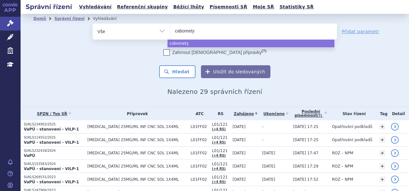
type input "cabometyx"
select select "cabometyx"
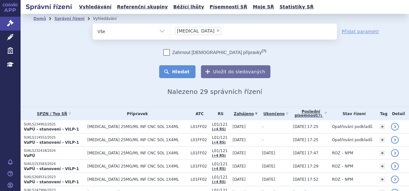
click at [177, 70] on button "Hledat" at bounding box center [177, 71] width 36 height 13
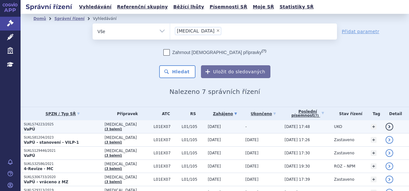
click at [87, 127] on p "VaPÚ" at bounding box center [62, 129] width 77 height 5
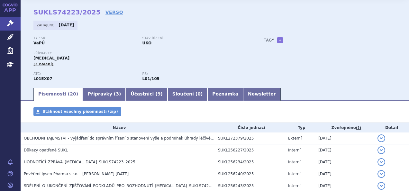
scroll to position [23, 0]
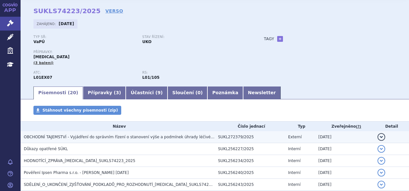
click at [94, 141] on td "OBCHODNÍ TAJEMSTVÍ - Vyjádření do správním řízení o stanovení výše a podmínek ú…" at bounding box center [118, 137] width 194 height 12
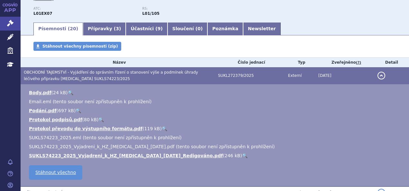
scroll to position [89, 0]
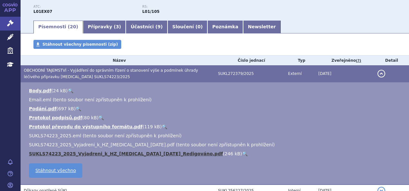
click at [172, 153] on link "SUKLS74223_2025_Vyjadreni_k_HZ_[MEDICAL_DATA]_[DATE]_Redigováno.pdf" at bounding box center [126, 153] width 194 height 5
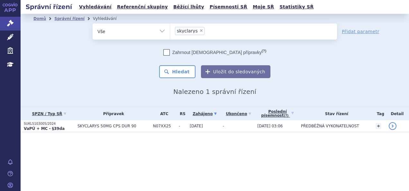
click at [199, 29] on span "×" at bounding box center [201, 31] width 4 height 4
click at [170, 29] on select "skyclarys" at bounding box center [170, 31] width 0 height 16
select select
type input "om"
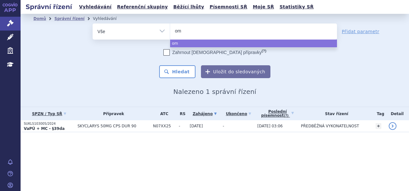
type input "omv"
type input "omvo"
type input "omvoh"
select select "omvoh"
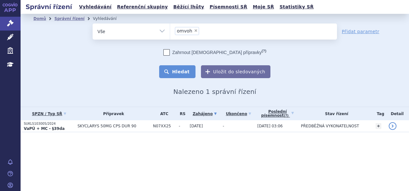
click at [175, 73] on button "Hledat" at bounding box center [177, 71] width 36 height 13
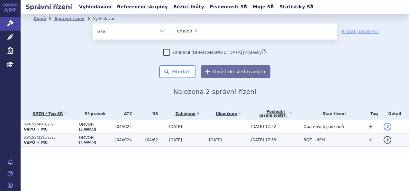
click at [147, 140] on span "L04/62" at bounding box center [155, 139] width 21 height 4
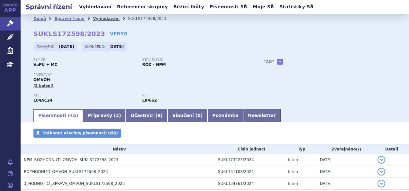
click at [96, 17] on link "Vyhledávání" at bounding box center [106, 18] width 27 height 4
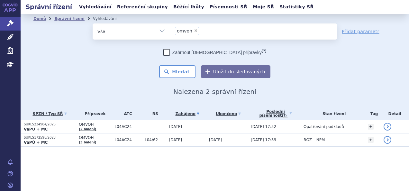
click at [194, 30] on span "×" at bounding box center [196, 31] width 4 height 4
click at [170, 30] on select "omvoh" at bounding box center [170, 31] width 0 height 16
select select
